Goal: Transaction & Acquisition: Subscribe to service/newsletter

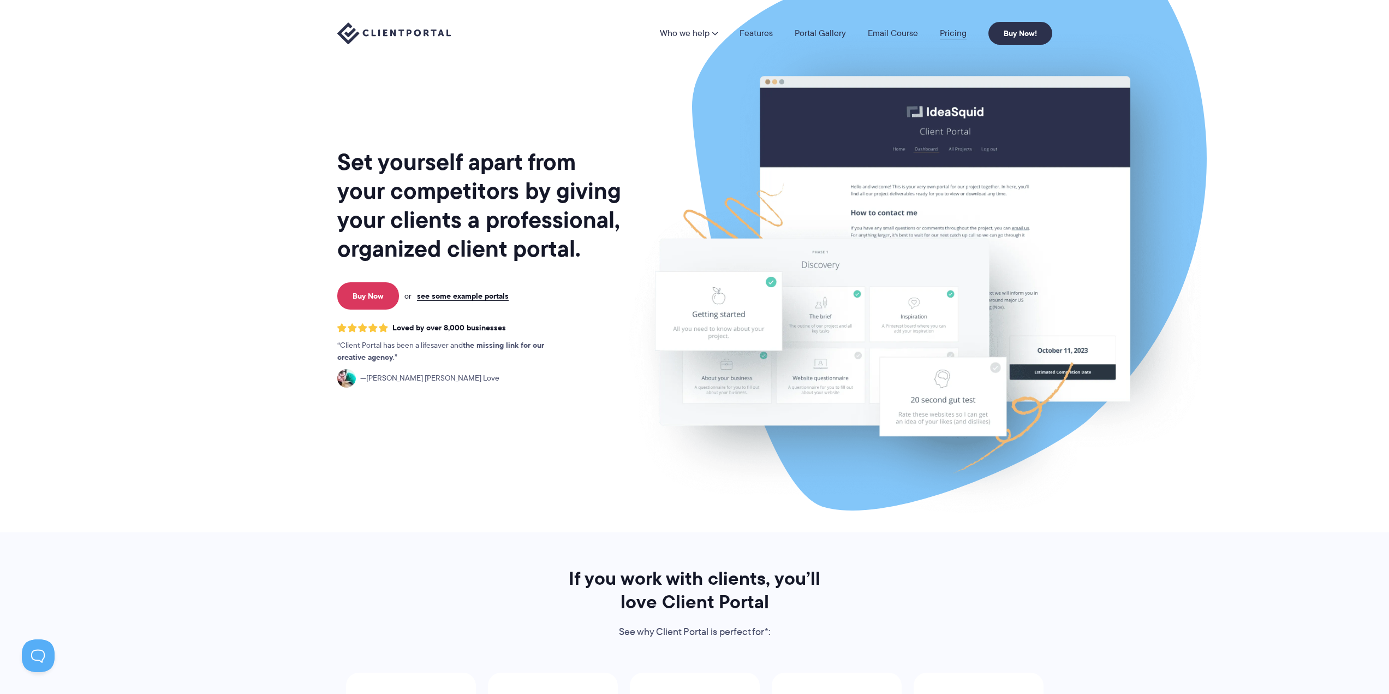
click at [948, 31] on link "Pricing" at bounding box center [953, 33] width 27 height 9
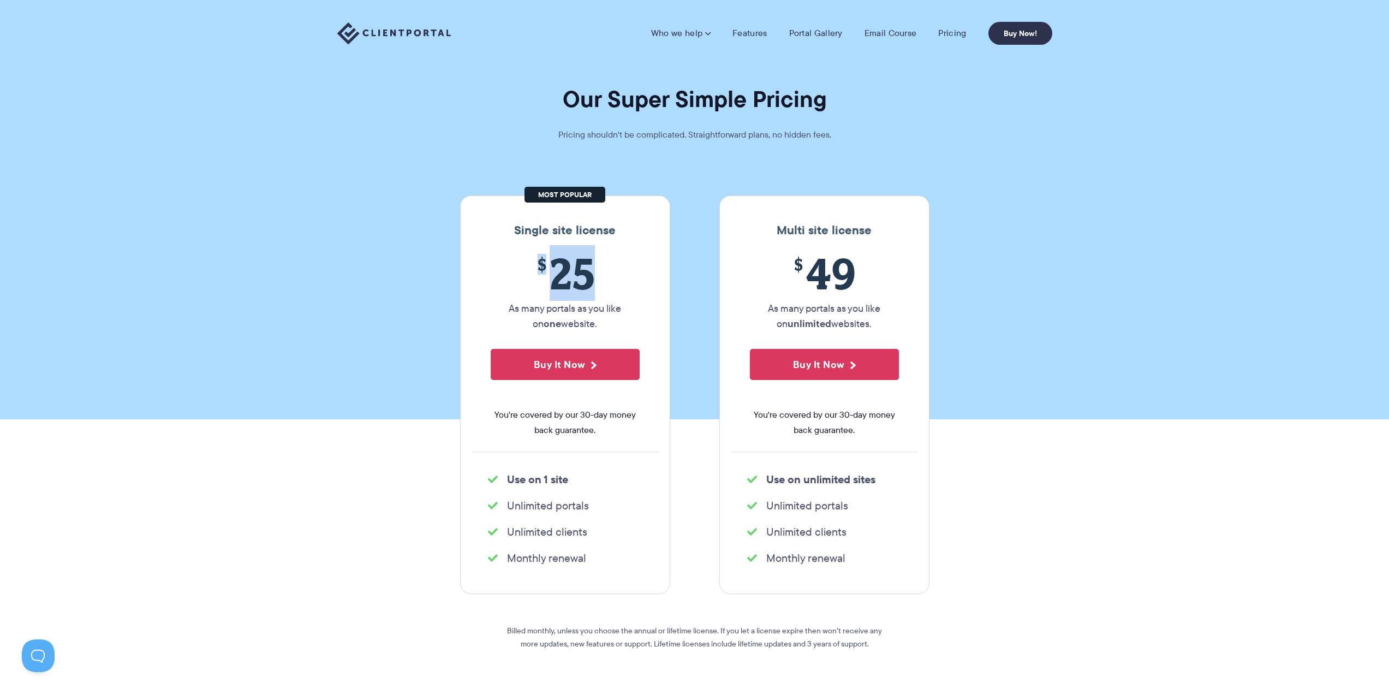
drag, startPoint x: 596, startPoint y: 276, endPoint x: 526, endPoint y: 278, distance: 69.9
click at [526, 278] on span "$ 25" at bounding box center [565, 273] width 149 height 50
copy span "$ 25"
